Goal: Task Accomplishment & Management: Manage account settings

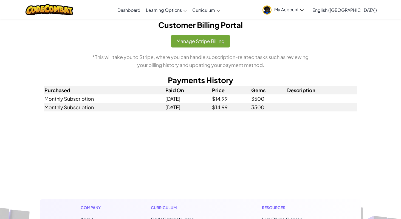
click at [304, 11] on span "My Account" at bounding box center [288, 10] width 29 height 6
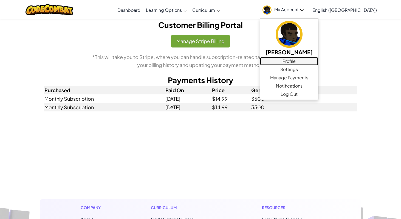
click at [318, 60] on link "Profile" at bounding box center [289, 61] width 58 height 8
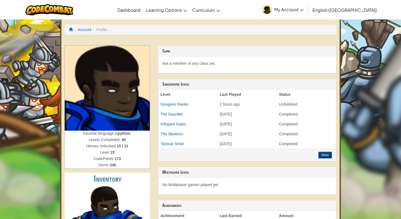
click at [304, 7] on span "My Account" at bounding box center [288, 10] width 29 height 6
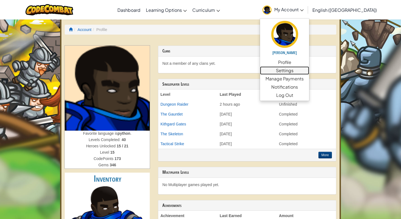
click at [309, 69] on link "Settings" at bounding box center [284, 70] width 49 height 8
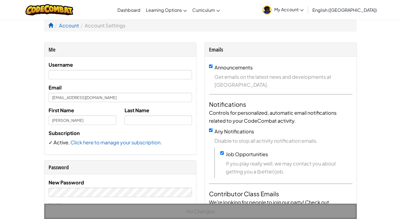
click at [304, 8] on span "My Account" at bounding box center [288, 10] width 29 height 6
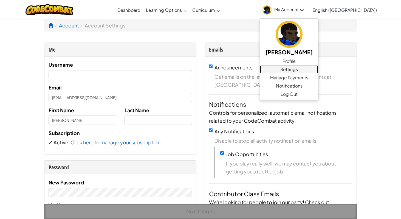
click at [317, 69] on link "Settings" at bounding box center [289, 69] width 58 height 8
click at [318, 61] on link "Profile" at bounding box center [289, 61] width 58 height 8
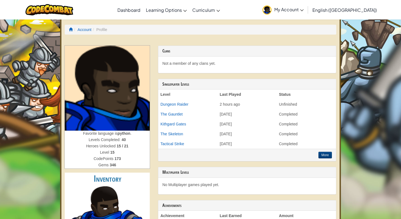
click at [304, 10] on span "My Account" at bounding box center [288, 10] width 29 height 6
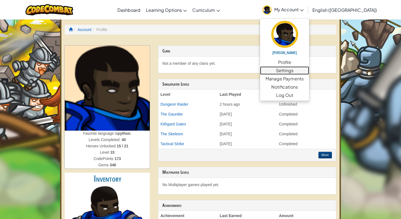
click at [309, 70] on link "Settings" at bounding box center [284, 70] width 49 height 8
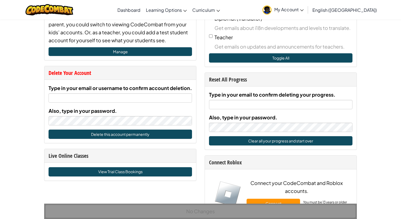
scroll to position [247, 0]
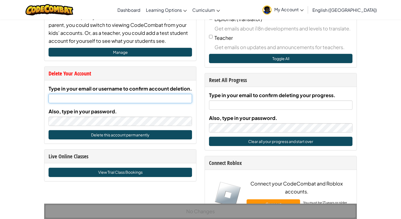
click at [92, 99] on input "Type in your email or username to confirm account deletion." at bounding box center [120, 98] width 143 height 9
type input "[EMAIL_ADDRESS][DOMAIN_NAME]"
type input "Mackay"
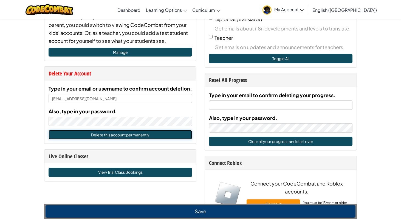
click at [109, 134] on button "Delete this account permanently" at bounding box center [120, 134] width 143 height 9
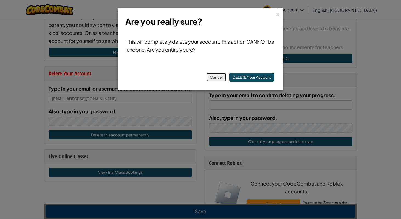
click at [215, 79] on button "Cancel" at bounding box center [215, 77] width 19 height 9
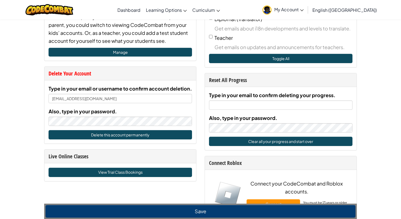
click at [304, 9] on span "My Account" at bounding box center [288, 10] width 29 height 6
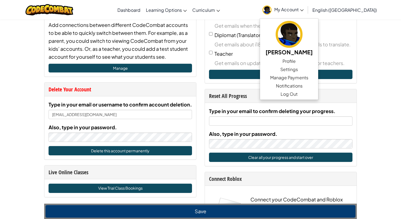
scroll to position [238, 0]
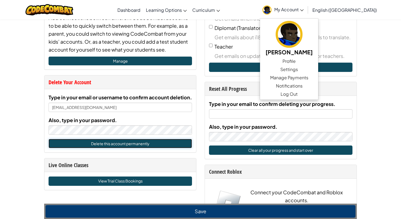
click at [103, 142] on button "Delete this account permanently" at bounding box center [120, 143] width 143 height 9
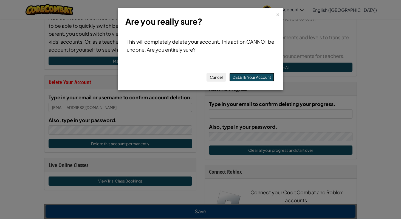
click at [257, 77] on button "DELETE Your Account" at bounding box center [251, 77] width 45 height 9
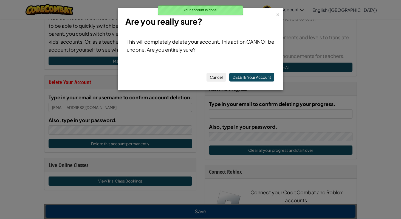
click at [175, 133] on div "× Are you really sure? This will completely delete your account. This action CA…" at bounding box center [200, 109] width 401 height 219
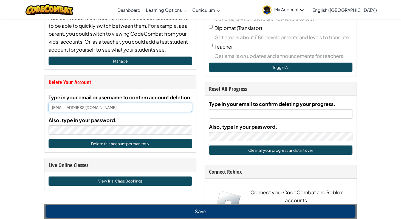
click at [114, 111] on input "[EMAIL_ADDRESS][DOMAIN_NAME]" at bounding box center [120, 107] width 143 height 9
type input "Finklemutt"
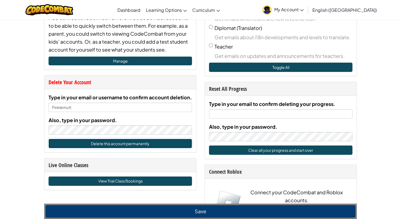
click at [85, 144] on button "Delete this account permanently" at bounding box center [120, 143] width 143 height 9
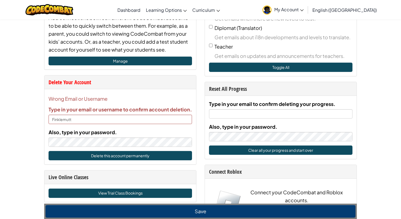
click at [306, 13] on link "My Account" at bounding box center [283, 9] width 47 height 17
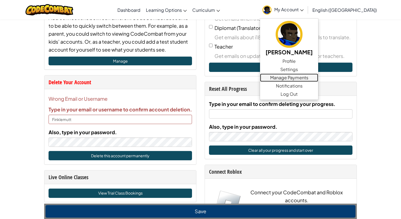
click at [310, 80] on link "Manage Payments" at bounding box center [289, 77] width 58 height 8
